Goal: Information Seeking & Learning: Learn about a topic

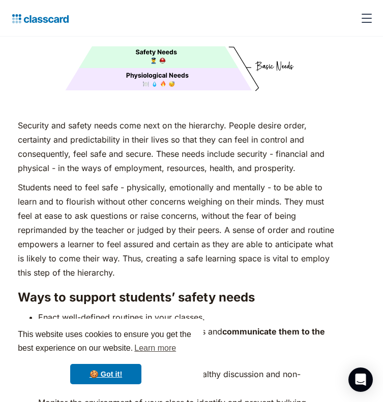
scroll to position [1831, 0]
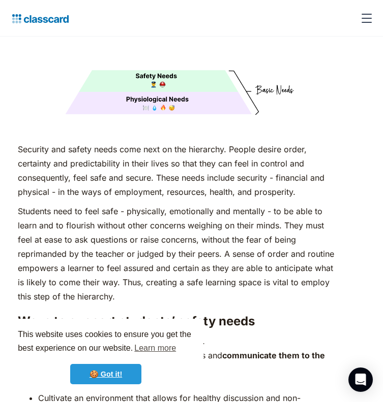
click at [97, 367] on link "🍪 Got it!" at bounding box center [105, 374] width 71 height 20
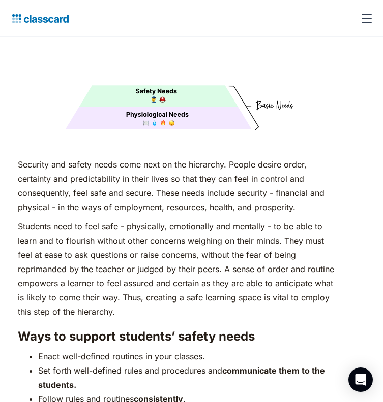
scroll to position [1816, 0]
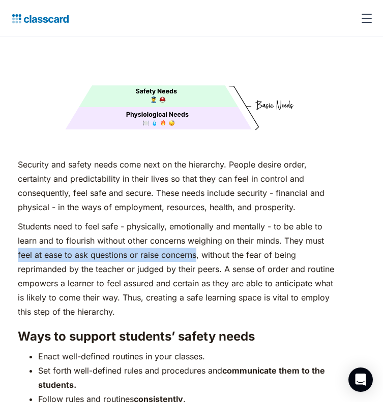
drag, startPoint x: 19, startPoint y: 233, endPoint x: 197, endPoint y: 231, distance: 177.8
click at [197, 231] on p "Students need to feel safe - physically, emotionally and mentally - to be able …" at bounding box center [176, 269] width 316 height 100
copy p "feel at ease to ask questions or raise concerns"
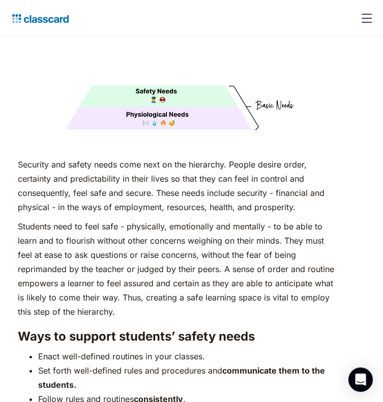
click at [192, 219] on p "Students need to feel safe - physically, emotionally and mentally - to be able …" at bounding box center [176, 269] width 316 height 100
drag, startPoint x: 189, startPoint y: 220, endPoint x: 284, endPoint y: 218, distance: 94.5
click at [285, 219] on p "Students need to feel safe - physically, emotionally and mentally - to be able …" at bounding box center [176, 269] width 316 height 100
copy p "weighing on their minds."
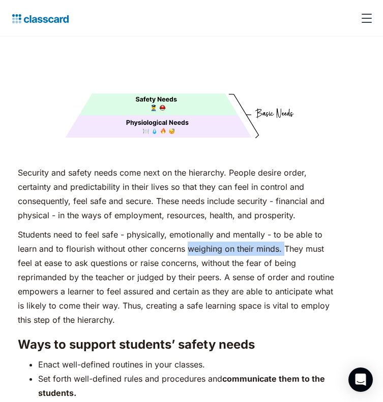
scroll to position [1824, 0]
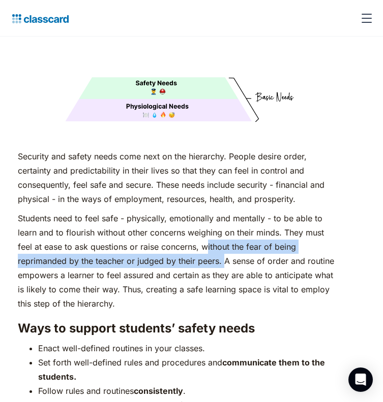
drag, startPoint x: 205, startPoint y: 227, endPoint x: 221, endPoint y: 239, distance: 19.6
click at [221, 238] on p "Students need to feel safe - physically, emotionally and mentally - to be able …" at bounding box center [176, 261] width 316 height 100
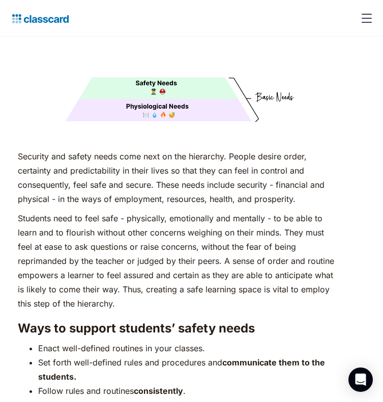
click at [219, 239] on p "Students need to feel safe - physically, emotionally and mentally - to be able …" at bounding box center [176, 261] width 316 height 100
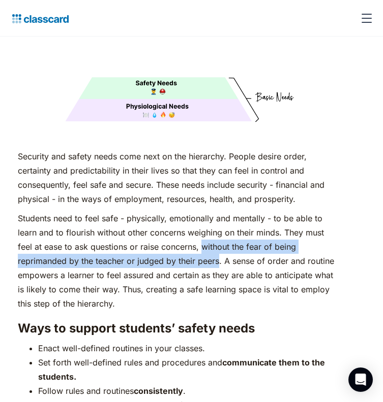
drag, startPoint x: 201, startPoint y: 227, endPoint x: 217, endPoint y: 240, distance: 20.6
click at [217, 240] on p "Students need to feel safe - physically, emotionally and mentally - to be able …" at bounding box center [176, 261] width 316 height 100
copy p "without the fear of being reprimanded by the teacher or judged by their peers"
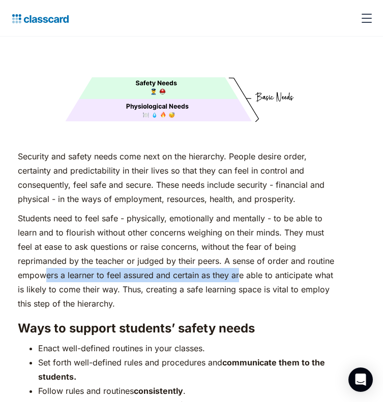
drag, startPoint x: 46, startPoint y: 253, endPoint x: 244, endPoint y: 256, distance: 197.6
click at [243, 256] on p "Students need to feel safe - physically, emotionally and mentally - to be able …" at bounding box center [176, 261] width 316 height 100
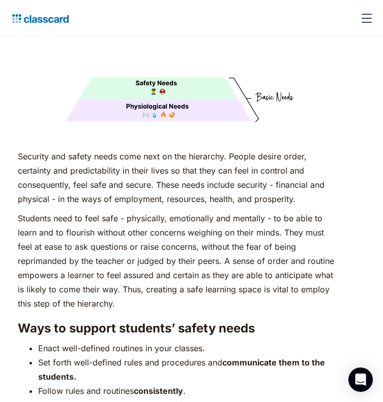
click at [222, 249] on p "Students need to feel safe - physically, emotionally and mentally - to be able …" at bounding box center [176, 261] width 316 height 100
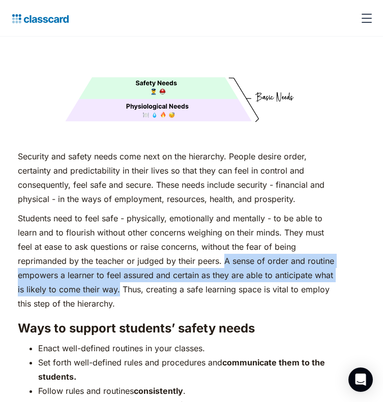
drag, startPoint x: 223, startPoint y: 241, endPoint x: 117, endPoint y: 270, distance: 109.6
click at [117, 270] on p "Students need to feel safe - physically, emotionally and mentally - to be able …" at bounding box center [176, 261] width 316 height 100
copy p "A sense of order and routine empowers a learner to feel assured and certain as …"
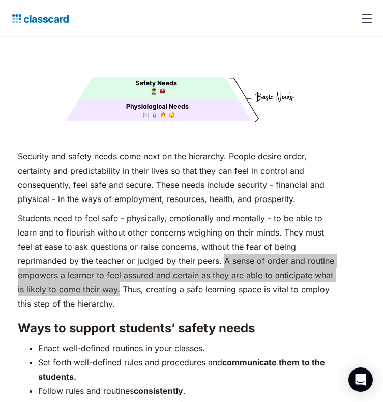
click at [105, 261] on p "Students need to feel safe - physically, emotionally and mentally - to be able …" at bounding box center [176, 261] width 316 height 100
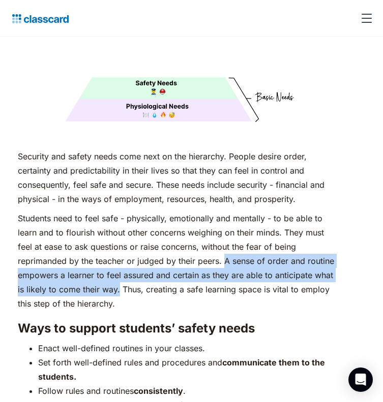
click at [120, 259] on p "Students need to feel safe - physically, emotionally and mentally - to be able …" at bounding box center [176, 261] width 316 height 100
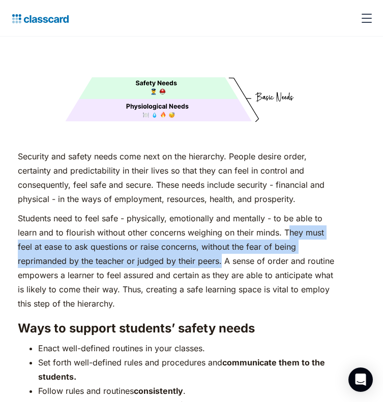
drag, startPoint x: 290, startPoint y: 212, endPoint x: 220, endPoint y: 236, distance: 74.2
click at [220, 236] on p "Students need to feel safe - physically, emotionally and mentally - to be able …" at bounding box center [176, 261] width 316 height 100
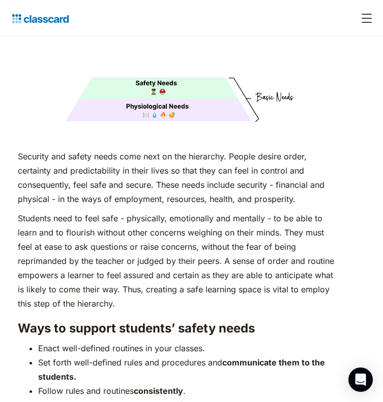
click at [226, 240] on p "Students need to feel safe - physically, emotionally and mentally - to be able …" at bounding box center [176, 261] width 316 height 100
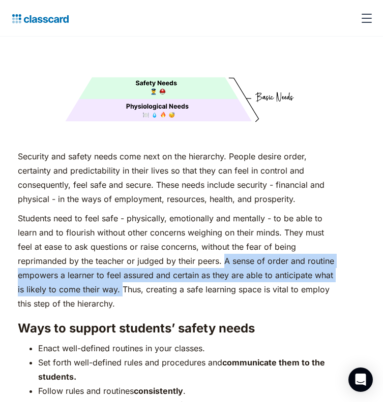
drag, startPoint x: 222, startPoint y: 240, endPoint x: 122, endPoint y: 270, distance: 105.0
click at [122, 270] on p "Students need to feel safe - physically, emotionally and mentally - to be able …" at bounding box center [176, 261] width 316 height 100
copy p "A sense of order and routine empowers a learner to feel assured and certain as …"
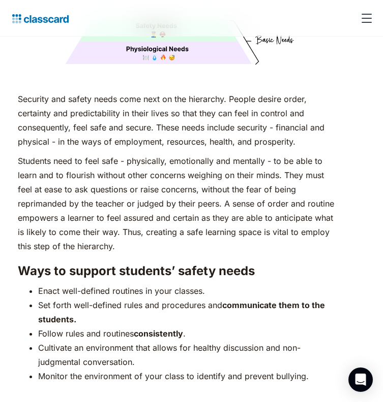
scroll to position [1883, 0]
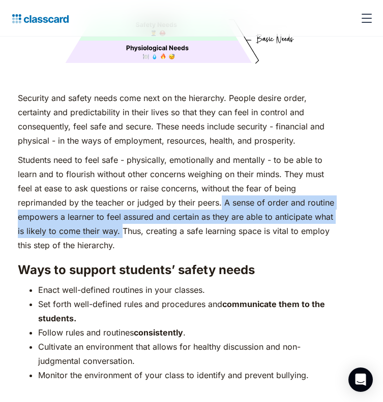
drag, startPoint x: 220, startPoint y: 181, endPoint x: 121, endPoint y: 206, distance: 102.1
click at [121, 206] on p "Students need to feel safe - physically, emotionally and mentally - to be able …" at bounding box center [176, 203] width 316 height 100
copy p "A sense of order and routine empowers a learner to feel assured and certain as …"
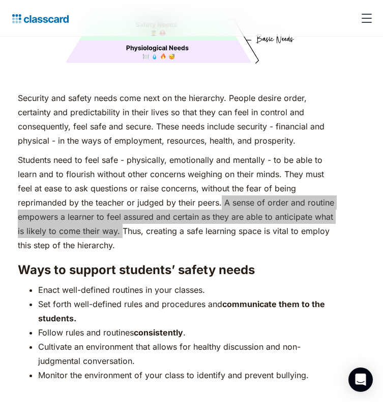
drag, startPoint x: 31, startPoint y: 166, endPoint x: 97, endPoint y: 212, distance: 80.9
click at [97, 212] on p "Students need to feel safe - physically, emotionally and mentally - to be able …" at bounding box center [176, 203] width 316 height 100
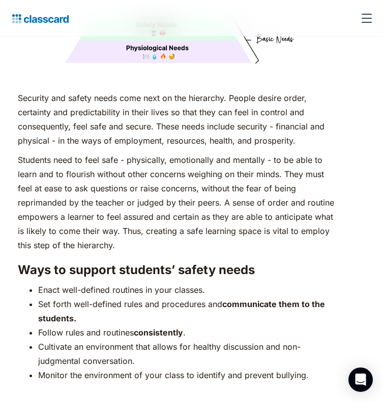
click at [77, 204] on p "Students need to feel safe - physically, emotionally and mentally - to be able …" at bounding box center [176, 203] width 316 height 100
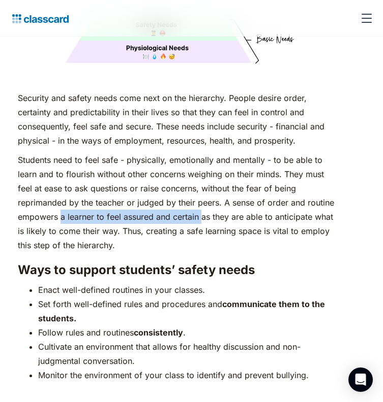
drag, startPoint x: 61, startPoint y: 196, endPoint x: 200, endPoint y: 194, distance: 138.2
click at [200, 194] on p "Students need to feel safe - physically, emotionally and mentally - to be able …" at bounding box center [176, 203] width 316 height 100
copy p "a learner to feel assured and certain"
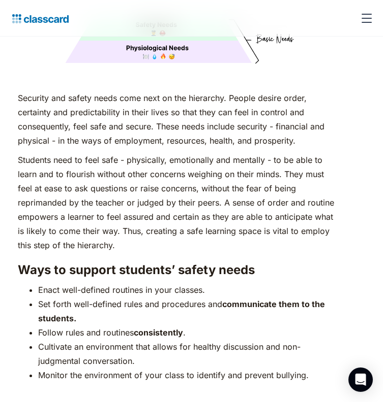
click at [59, 153] on p "Students need to feel safe - physically, emotionally and mentally - to be able …" at bounding box center [176, 203] width 316 height 100
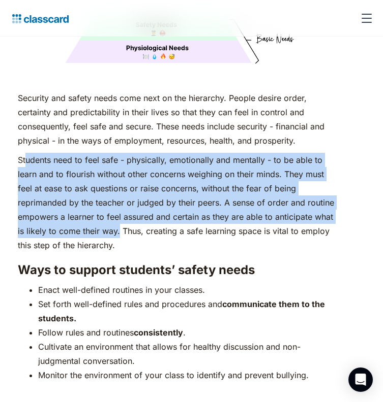
drag, startPoint x: 24, startPoint y: 142, endPoint x: 117, endPoint y: 212, distance: 116.1
click at [117, 212] on p "Students need to feel safe - physically, emotionally and mentally - to be able …" at bounding box center [176, 203] width 316 height 100
drag, startPoint x: 117, startPoint y: 212, endPoint x: 21, endPoint y: 134, distance: 123.5
click at [21, 153] on p "Students need to feel safe - physically, emotionally and mentally - to be able …" at bounding box center [176, 203] width 316 height 100
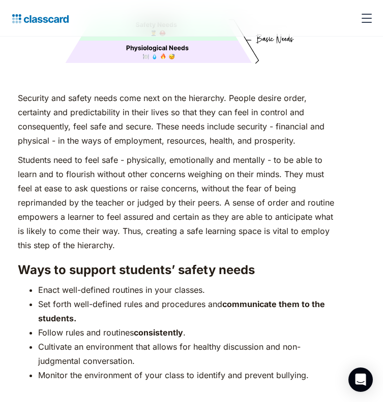
click at [166, 122] on p "Security and safety needs come next on the hierarchy. People desire order, cert…" at bounding box center [176, 119] width 316 height 57
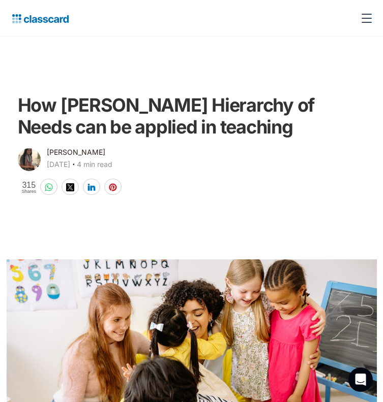
scroll to position [4, 0]
